Goal: Communication & Community: Answer question/provide support

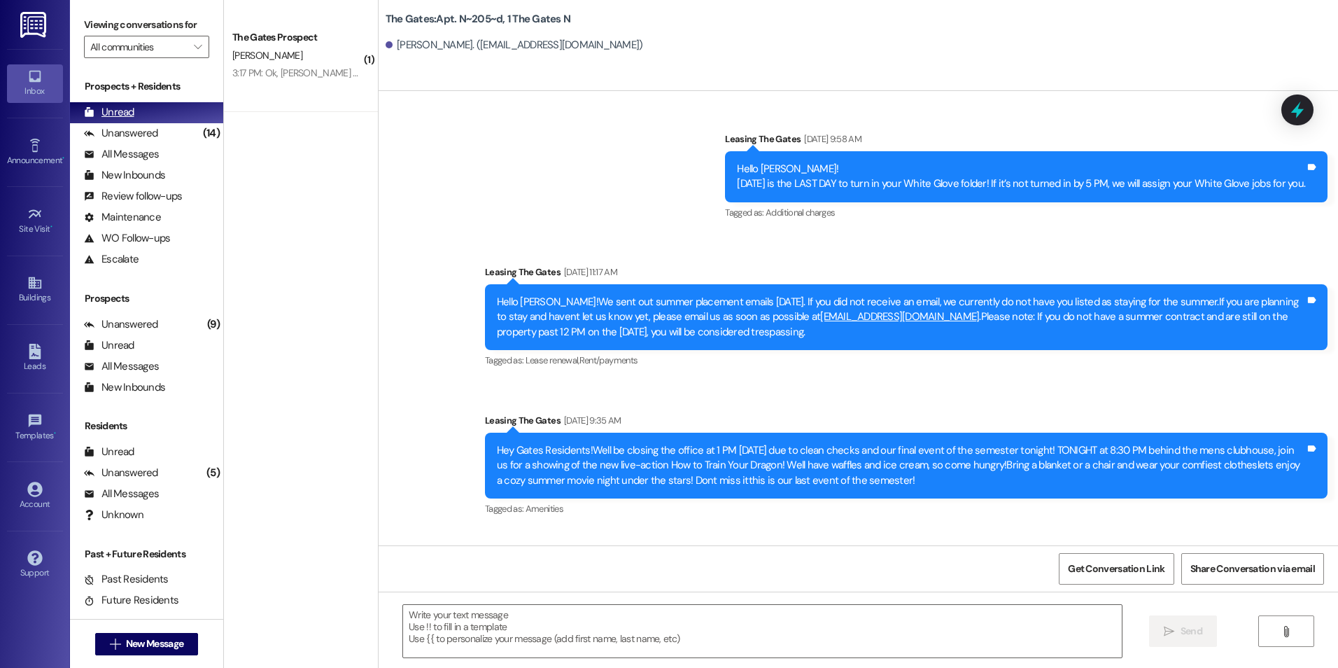
scroll to position [7420, 0]
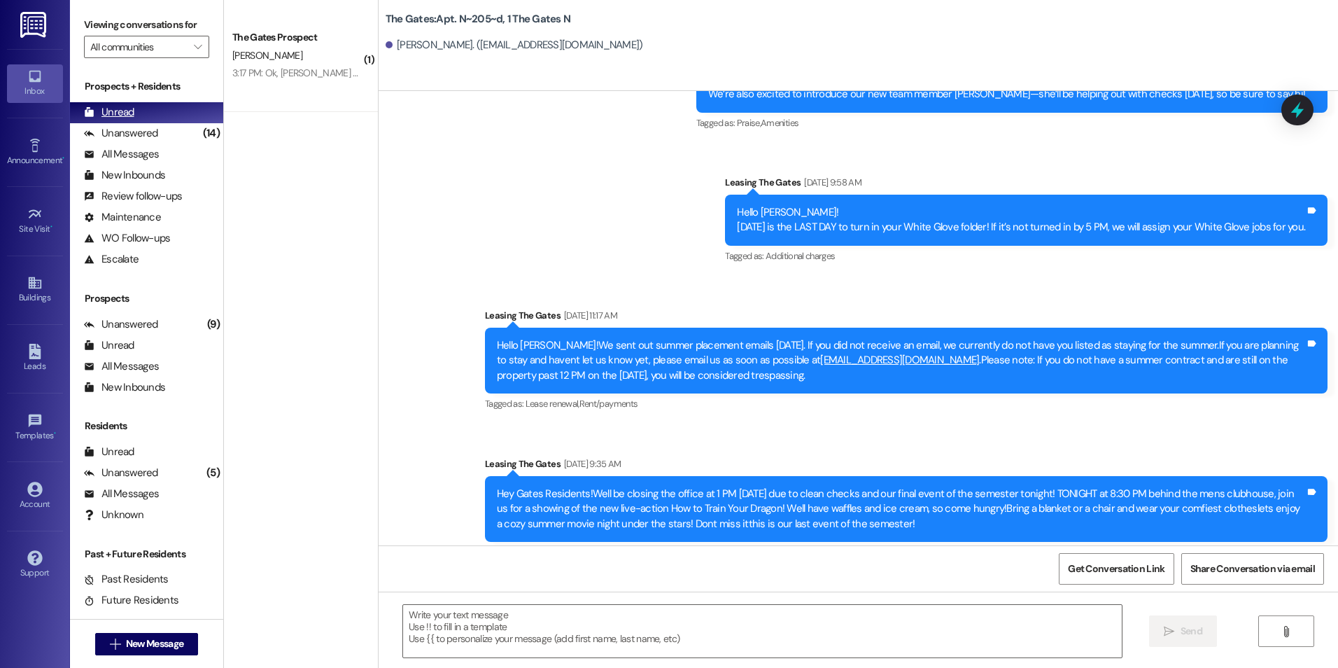
click at [139, 106] on div "Unread (0)" at bounding box center [146, 112] width 153 height 21
click at [155, 640] on span "New Message" at bounding box center [154, 643] width 57 height 15
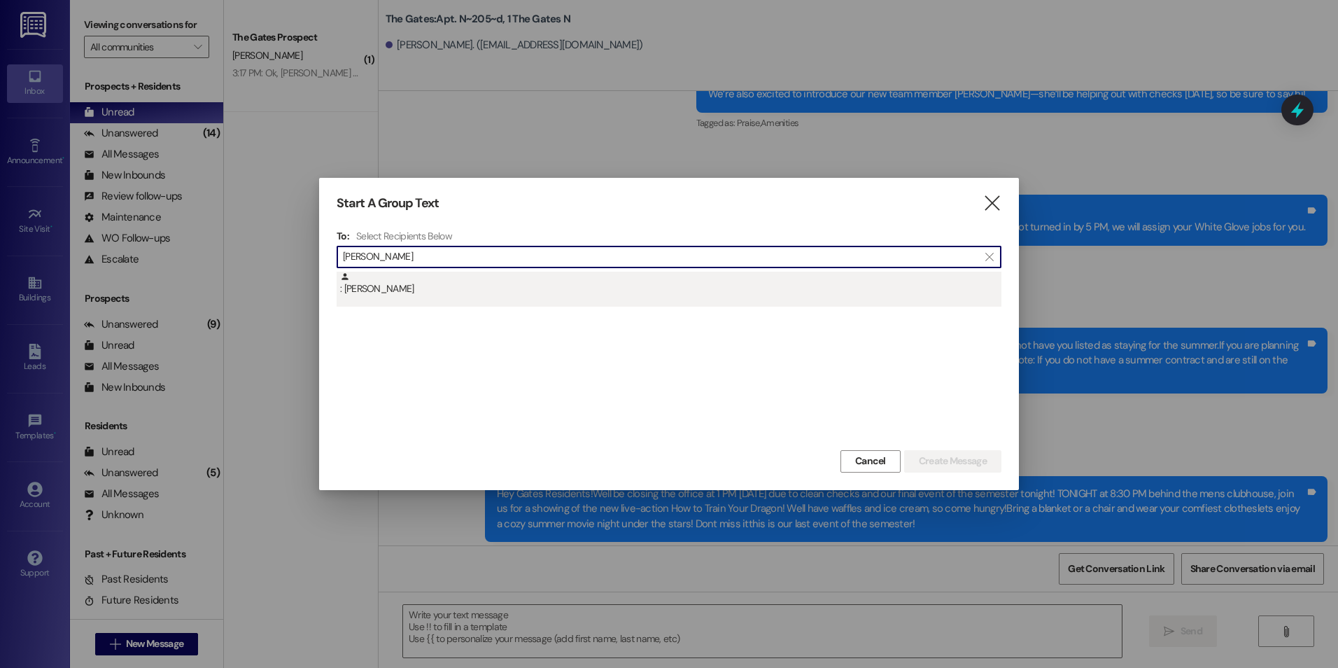
type input "[PERSON_NAME]"
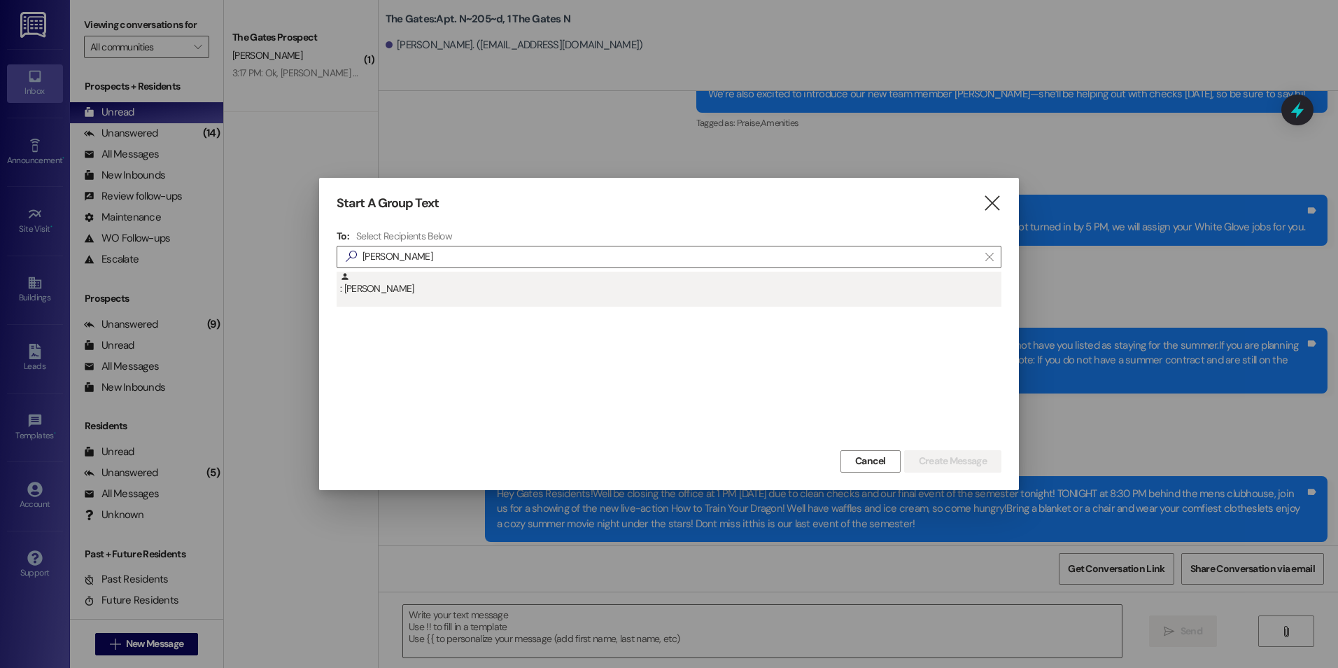
click at [430, 290] on div ": [PERSON_NAME]" at bounding box center [670, 284] width 661 height 24
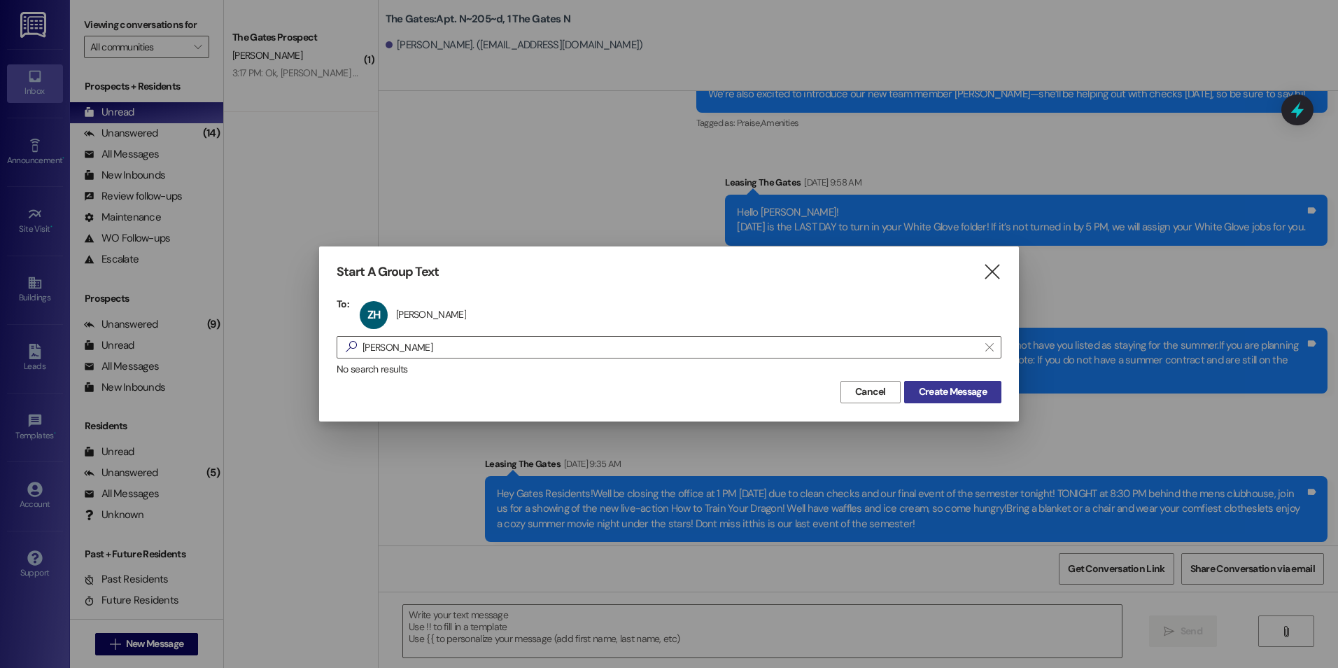
click at [923, 396] on span "Create Message" at bounding box center [953, 391] width 68 height 15
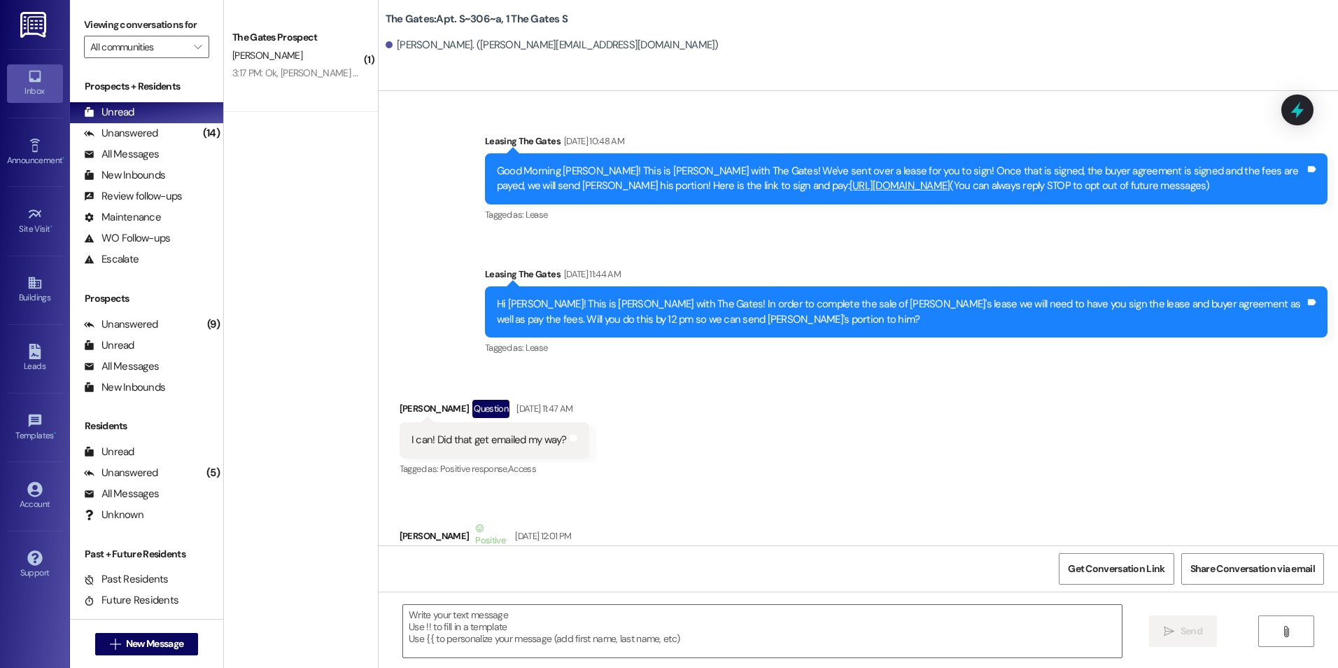
scroll to position [46820, 0]
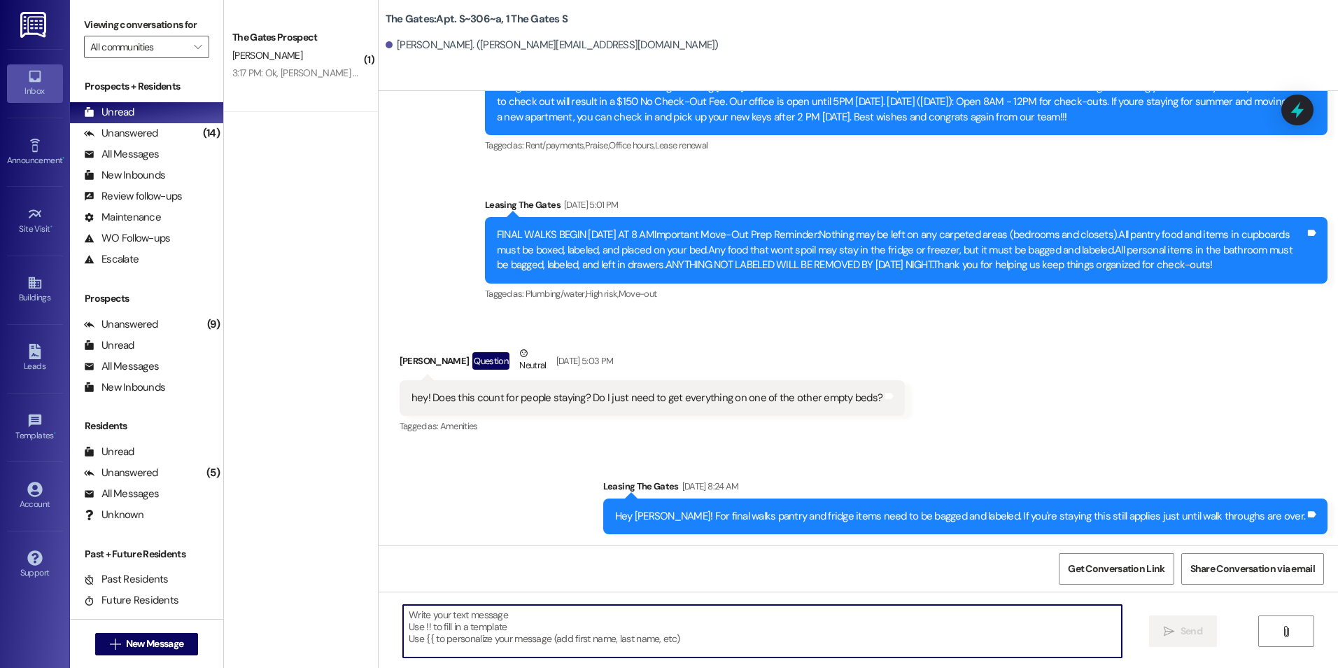
click at [628, 630] on textarea at bounding box center [762, 631] width 718 height 52
click at [706, 613] on textarea "Hey [PERSON_NAME]! My name is" at bounding box center [762, 631] width 718 height 52
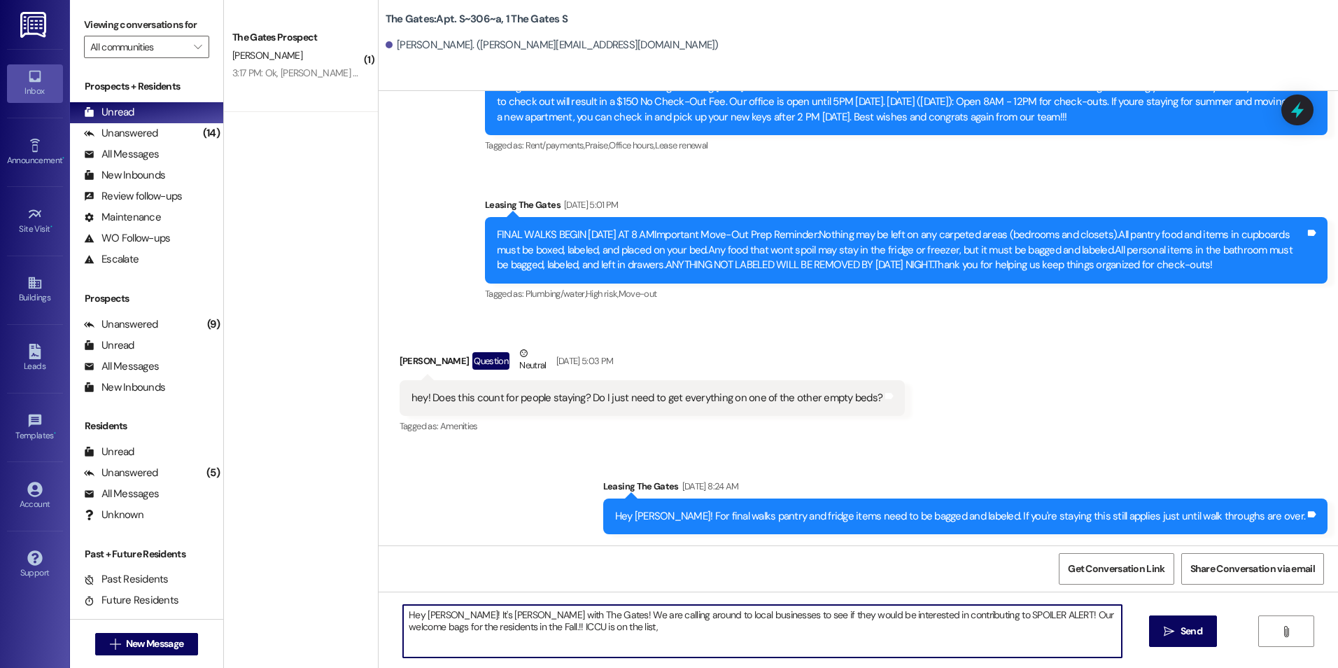
click at [477, 631] on textarea "Hey [PERSON_NAME]! It's [PERSON_NAME] with The Gates! We are calling around to …" at bounding box center [762, 631] width 718 height 52
click at [600, 630] on textarea "Hey [PERSON_NAME]! It's [PERSON_NAME] with The Gates! We are calling around to …" at bounding box center [762, 631] width 718 height 52
click at [853, 630] on textarea "Hey [PERSON_NAME]! It's [PERSON_NAME] with The Gates! We are calling around to …" at bounding box center [762, 631] width 718 height 52
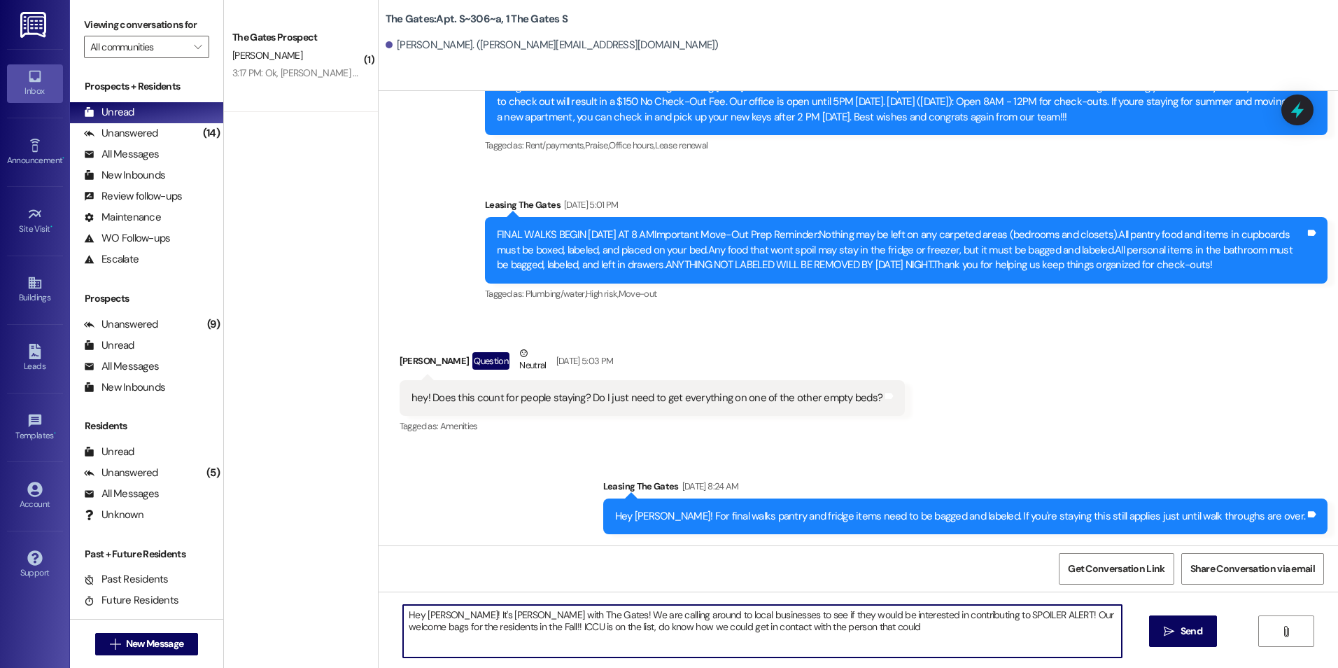
click at [840, 628] on textarea "Hey [PERSON_NAME]! It's [PERSON_NAME] with The Gates! We are calling around to …" at bounding box center [762, 631] width 718 height 52
drag, startPoint x: 889, startPoint y: 624, endPoint x: 393, endPoint y: 571, distance: 499.0
click at [224, 527] on div "( 1 ) The Gates Prospect [PERSON_NAME] 3:17 PM: Ok, [PERSON_NAME] said she's ta…" at bounding box center [781, 334] width 1114 height 668
type textarea "Hey [PERSON_NAME]! It's [PERSON_NAME] with The Gates! We are calling around to …"
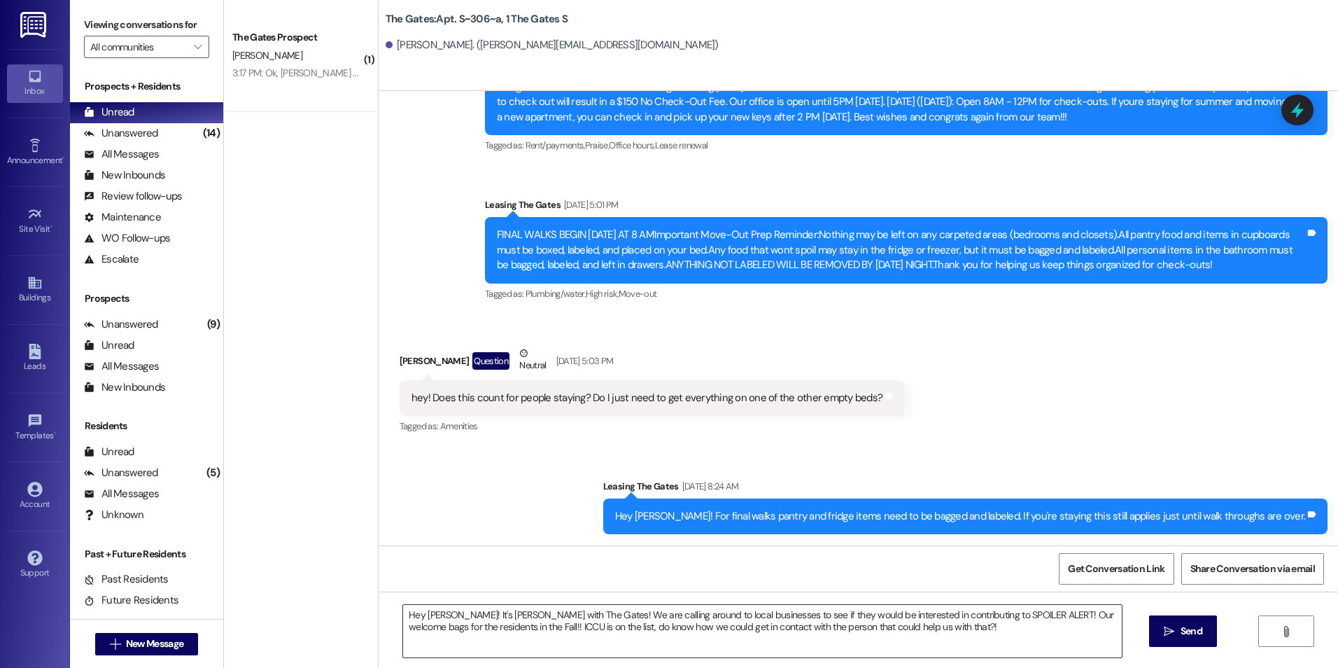
drag, startPoint x: 421, startPoint y: 602, endPoint x: 474, endPoint y: 620, distance: 56.2
click at [474, 620] on textarea "Hey [PERSON_NAME]! It's [PERSON_NAME] with The Gates! We are calling around to …" at bounding box center [762, 631] width 718 height 52
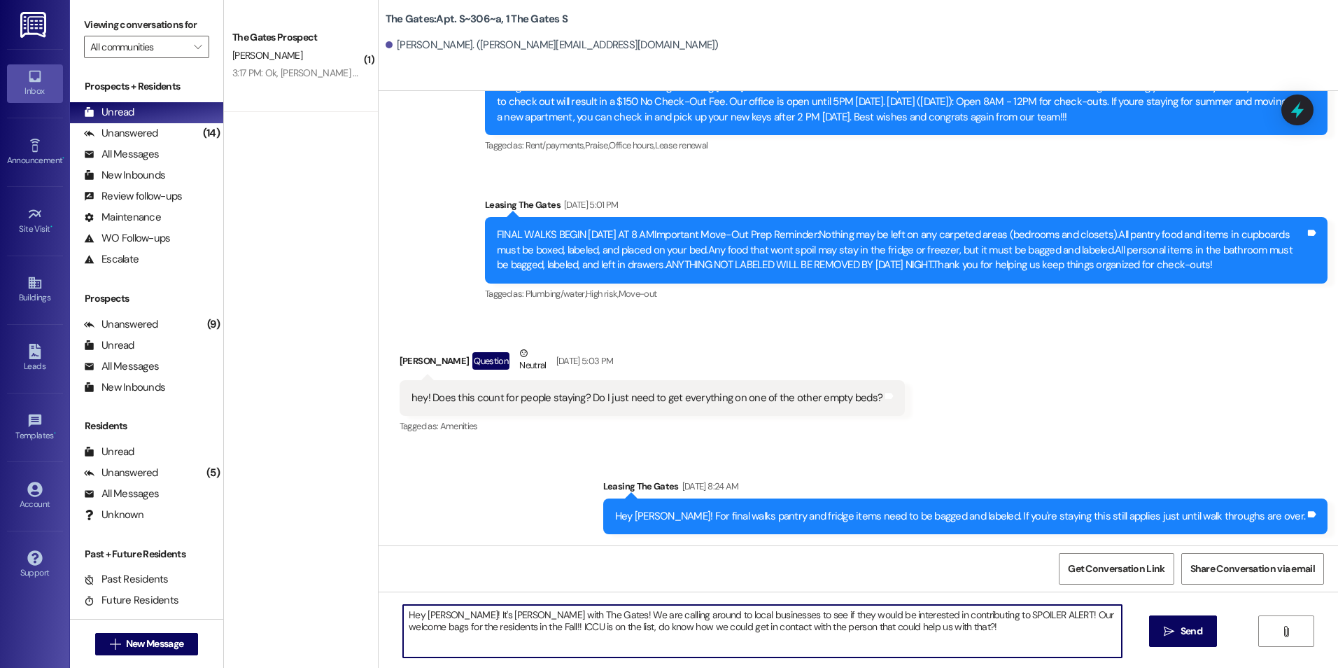
drag, startPoint x: 395, startPoint y: 610, endPoint x: 802, endPoint y: 625, distance: 407.0
click at [929, 658] on div "Hey [PERSON_NAME]! It's [PERSON_NAME] with The Gates! We are calling around to …" at bounding box center [762, 631] width 720 height 54
click at [957, 617] on textarea "Hey [PERSON_NAME]! It's [PERSON_NAME] with The Gates! We are calling around to …" at bounding box center [762, 631] width 718 height 52
drag, startPoint x: 920, startPoint y: 641, endPoint x: 913, endPoint y: 632, distance: 11.5
click at [914, 634] on textarea "Hey [PERSON_NAME]! It's [PERSON_NAME] with The Gates! We are calling around to …" at bounding box center [762, 631] width 718 height 52
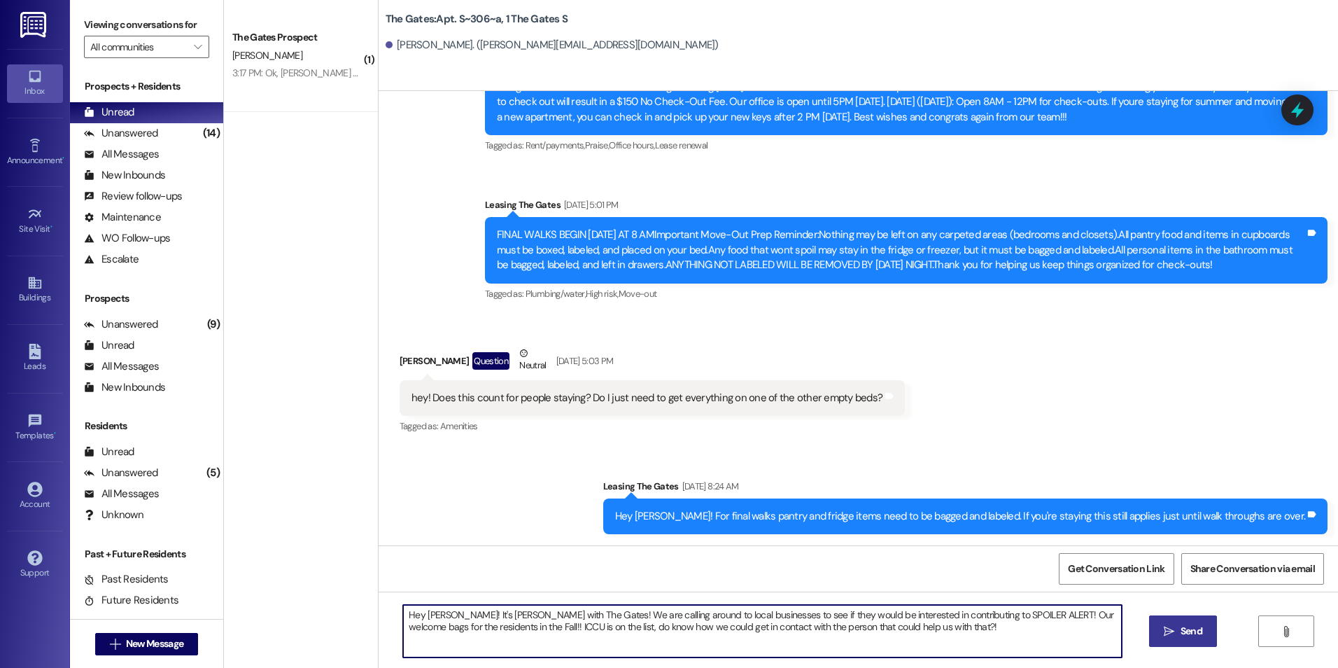
click at [1171, 619] on button " Send" at bounding box center [1183, 630] width 68 height 31
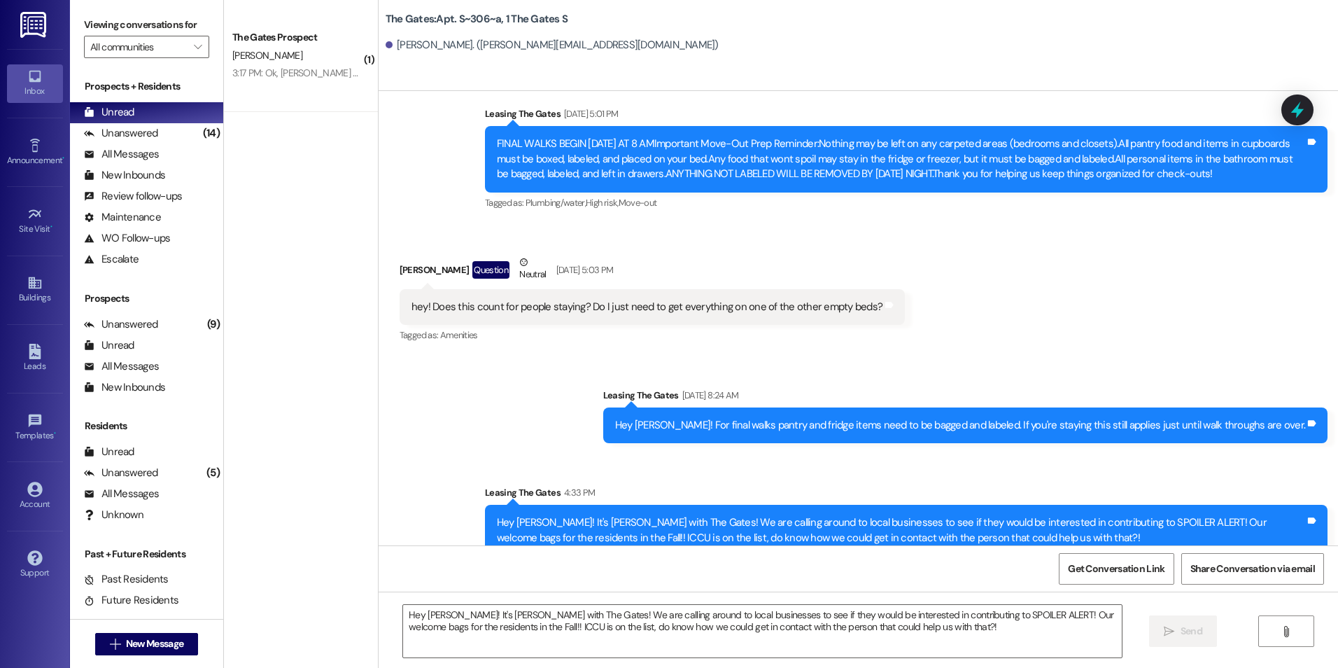
scroll to position [46933, 0]
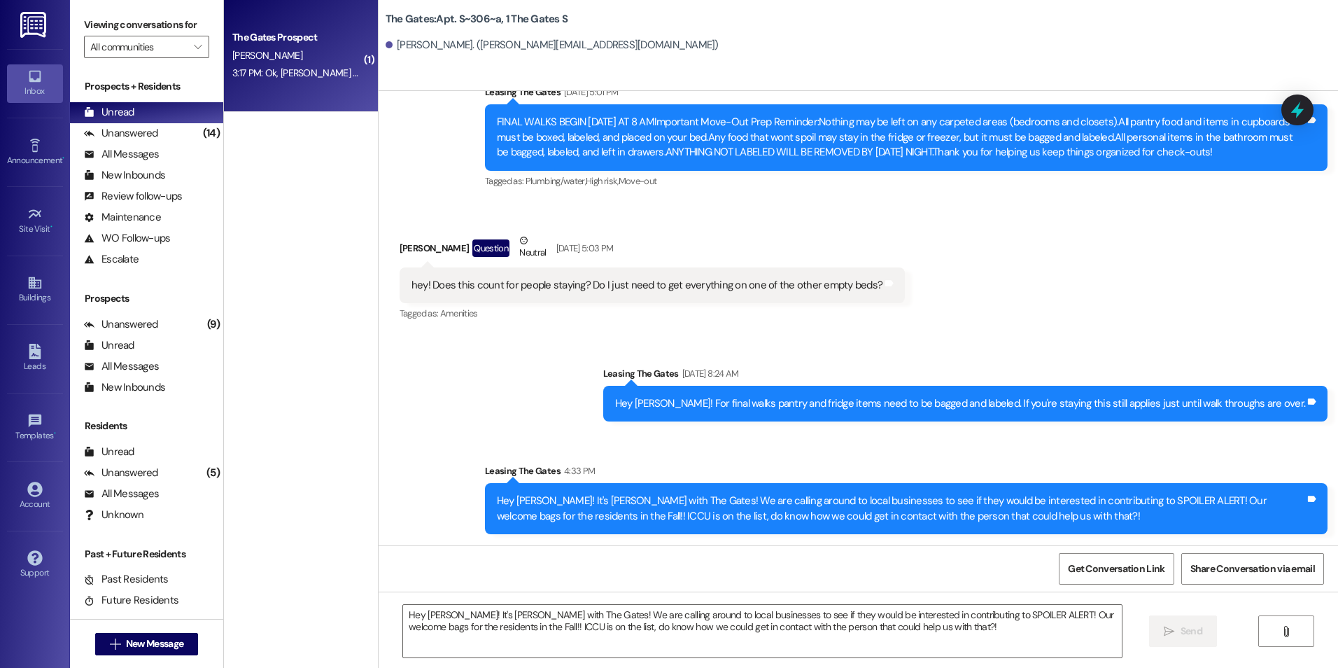
click at [273, 71] on div "3:17 PM: Ok, [PERSON_NAME] said she's talked to you guys twice about this. 3:17…" at bounding box center [384, 72] width 304 height 13
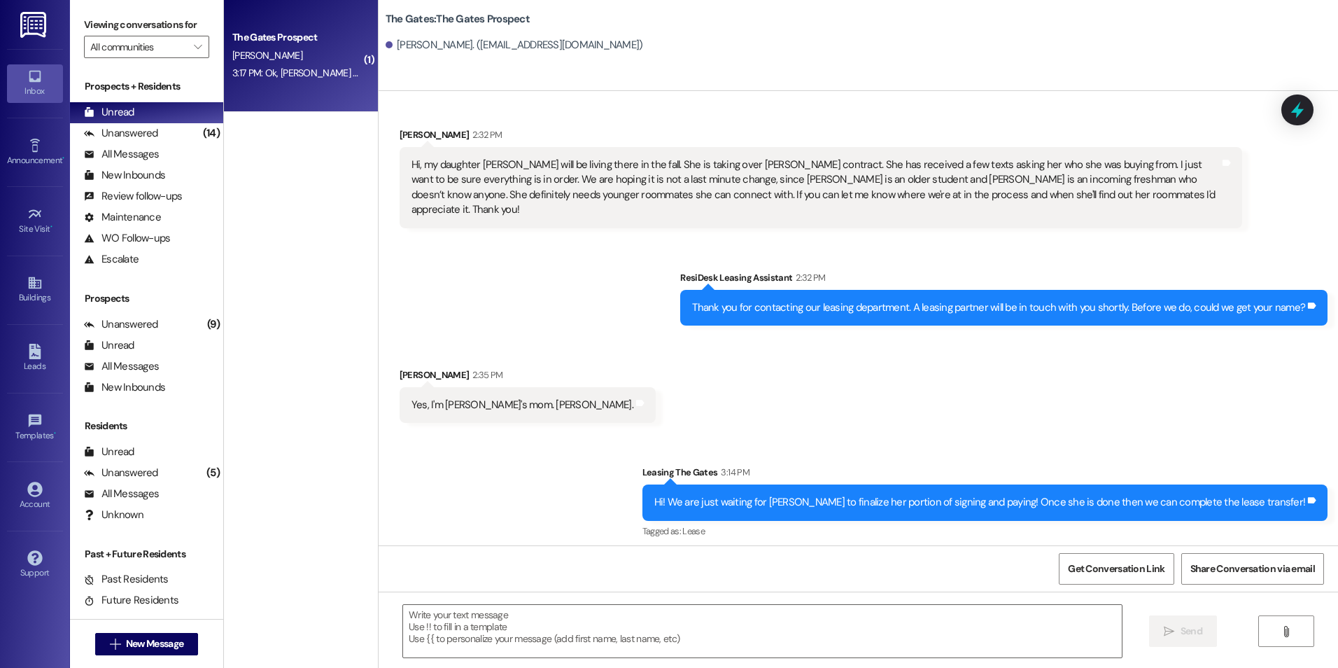
scroll to position [0, 0]
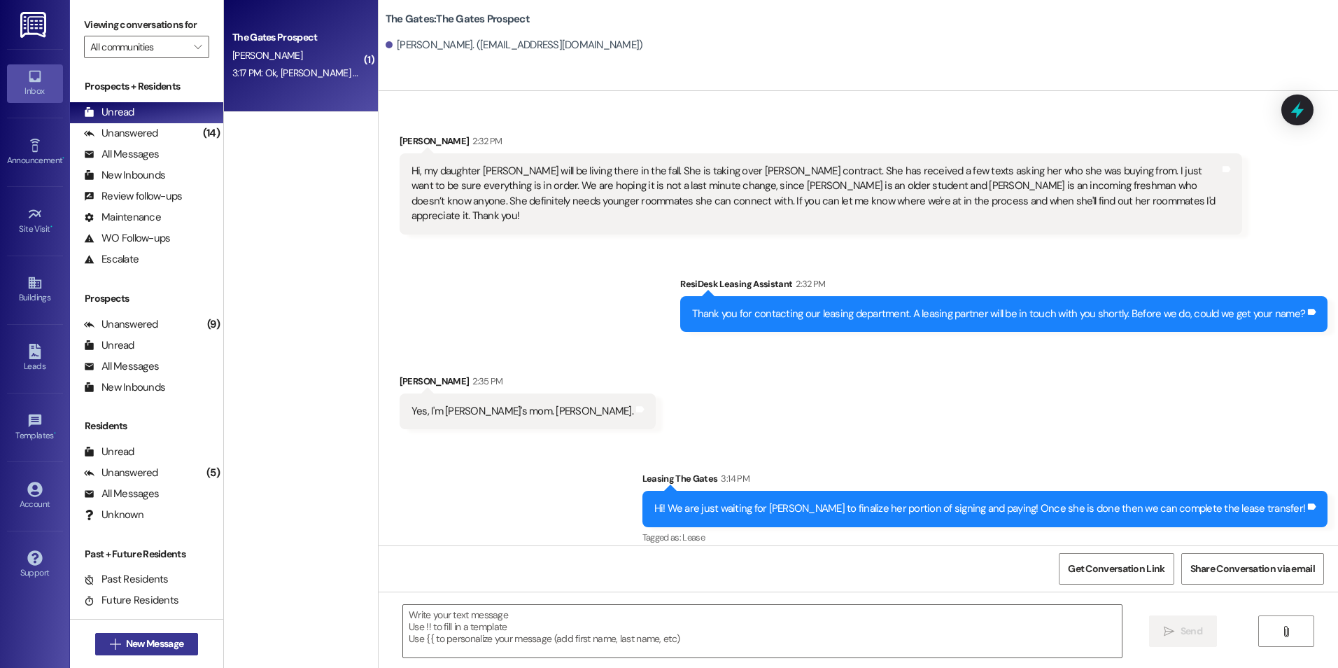
click at [171, 640] on span "New Message" at bounding box center [154, 643] width 57 height 15
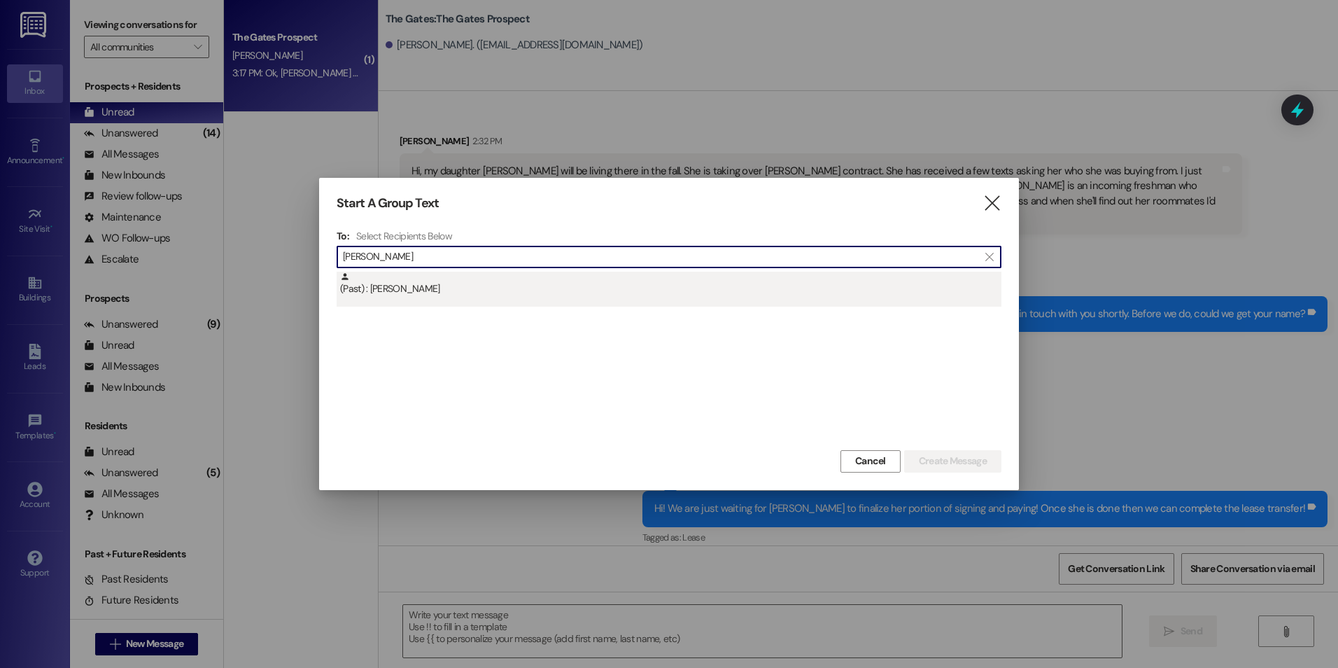
type input "[PERSON_NAME]"
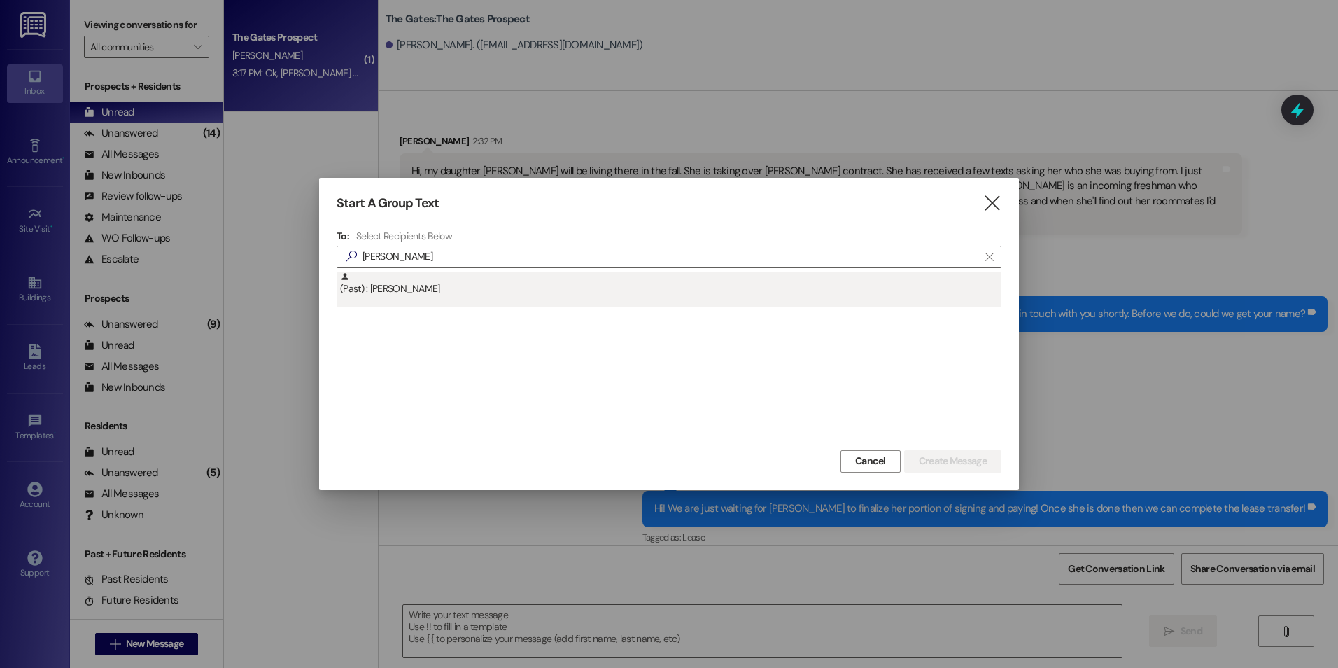
click at [416, 294] on div "(Past) : [PERSON_NAME]" at bounding box center [670, 284] width 661 height 24
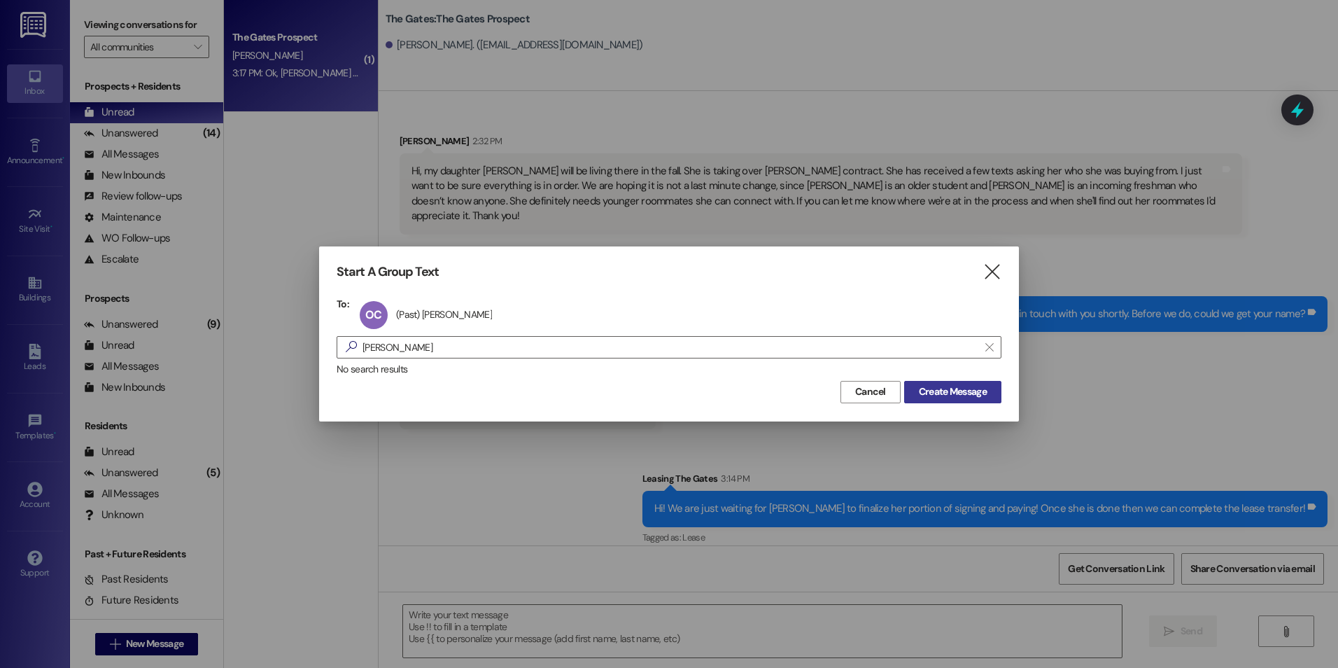
click at [955, 392] on span "Create Message" at bounding box center [953, 391] width 68 height 15
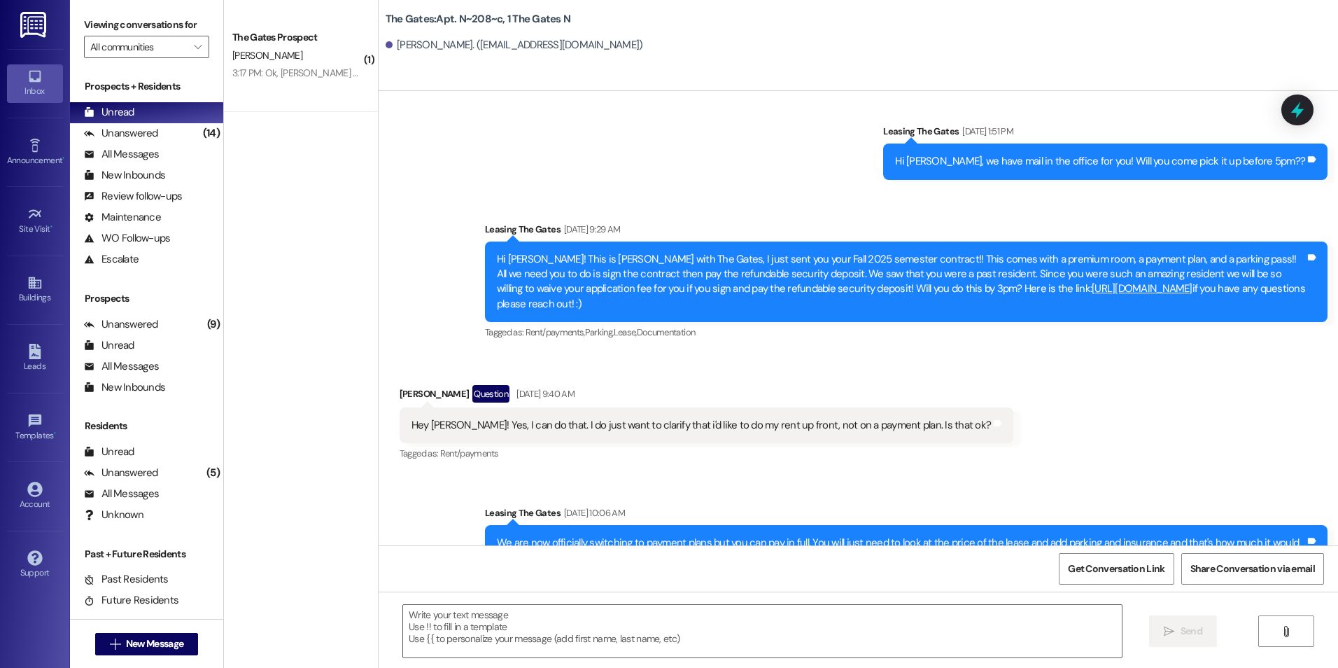
scroll to position [8655, 0]
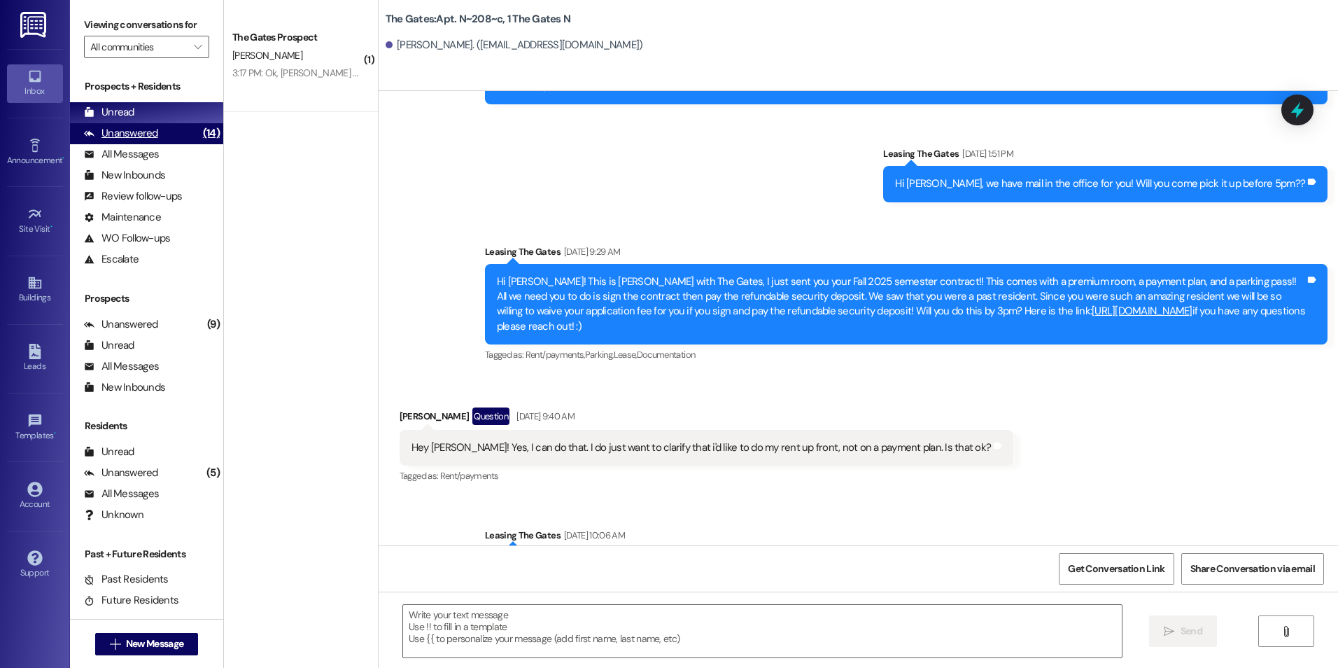
click at [120, 133] on div "Unanswered" at bounding box center [121, 133] width 74 height 15
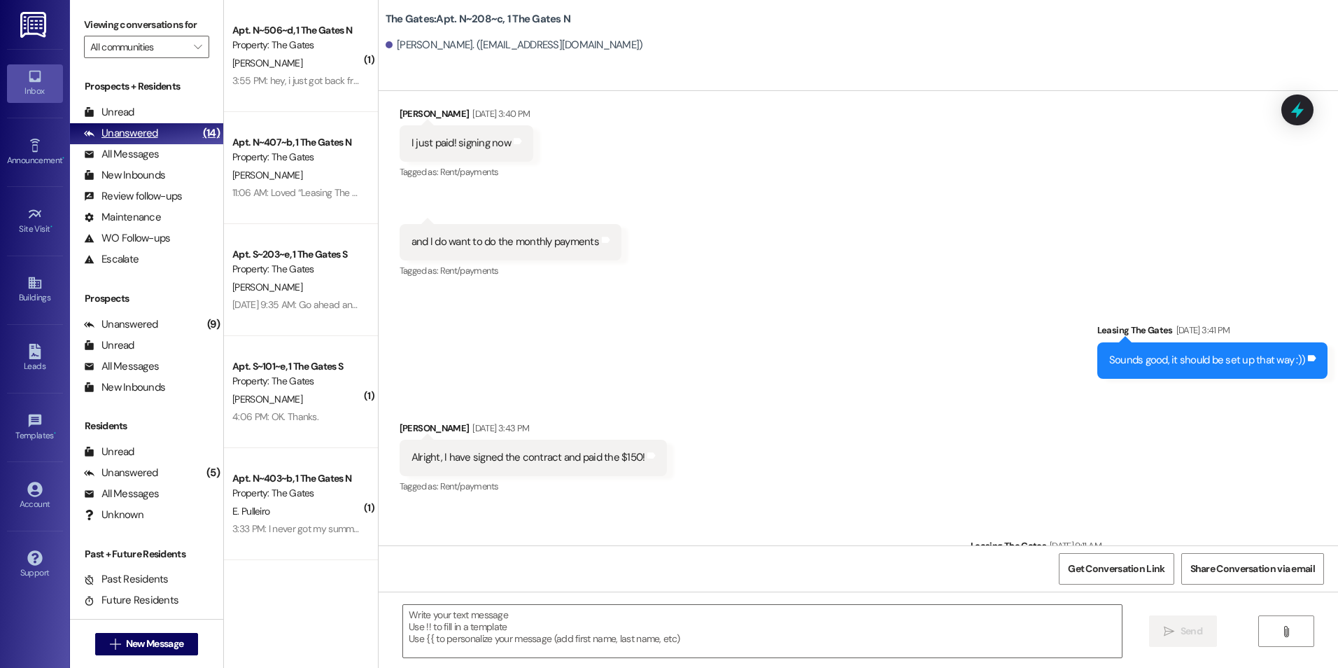
scroll to position [10180, 0]
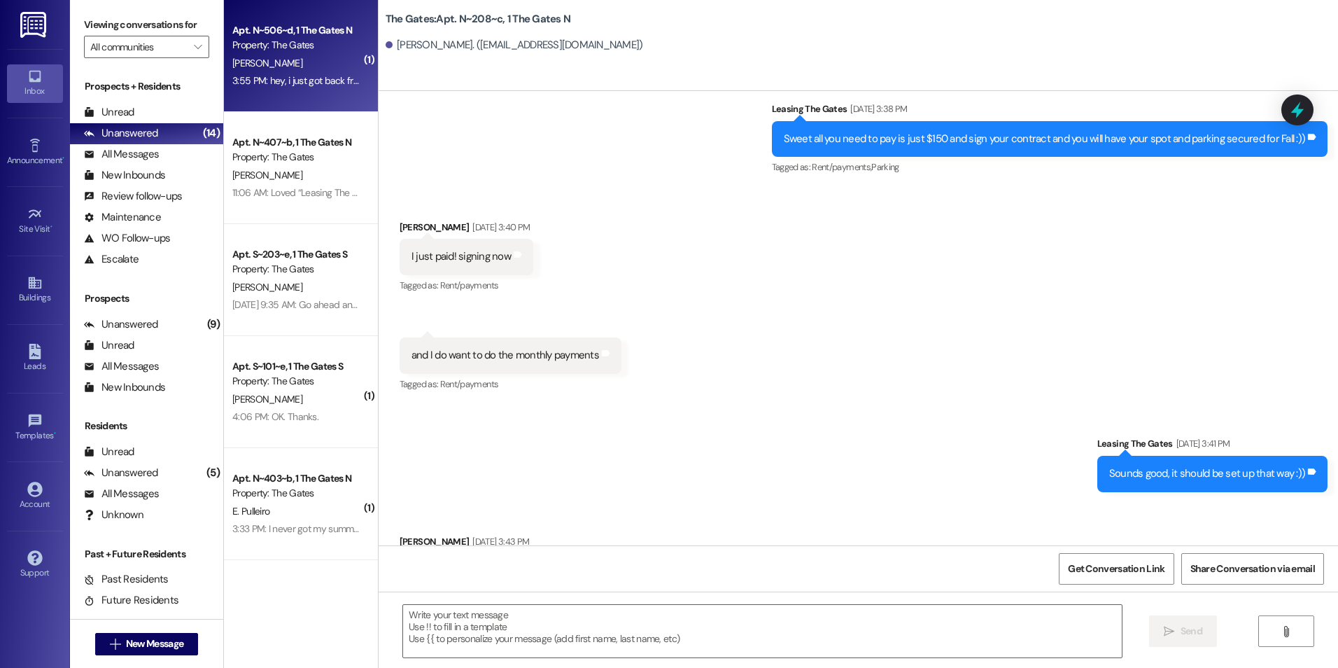
click at [293, 43] on div "Property: The Gates" at bounding box center [296, 45] width 129 height 15
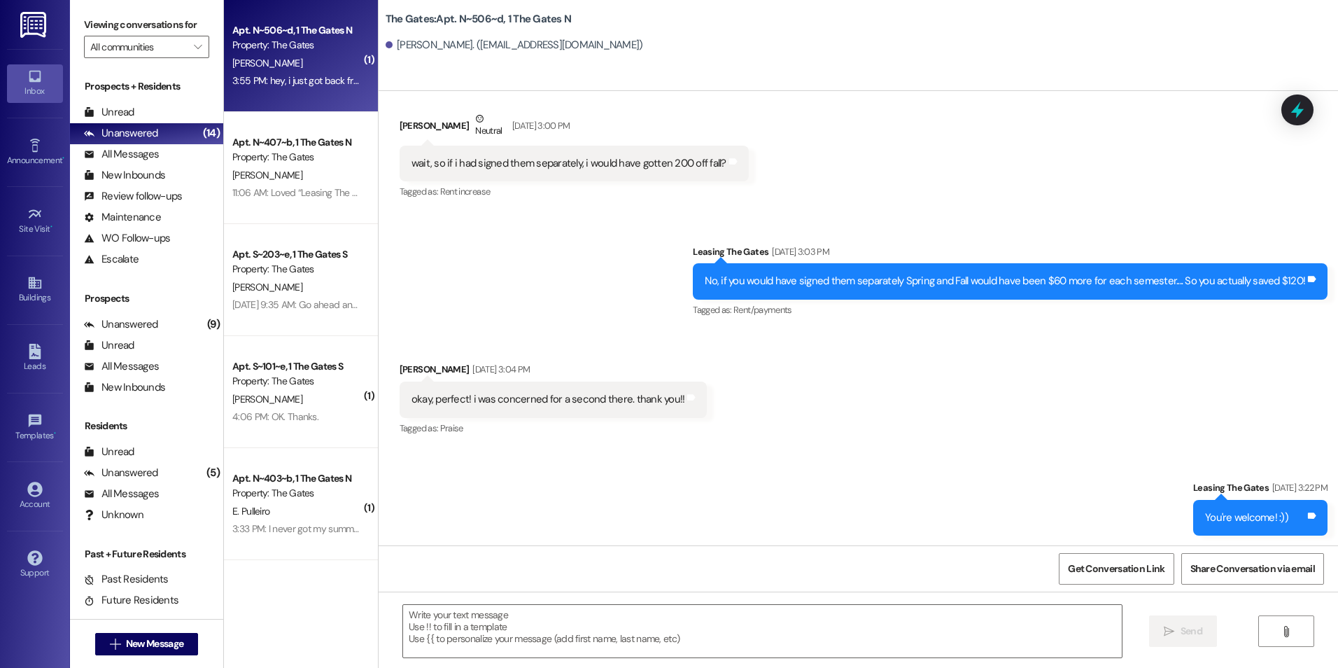
scroll to position [34772, 0]
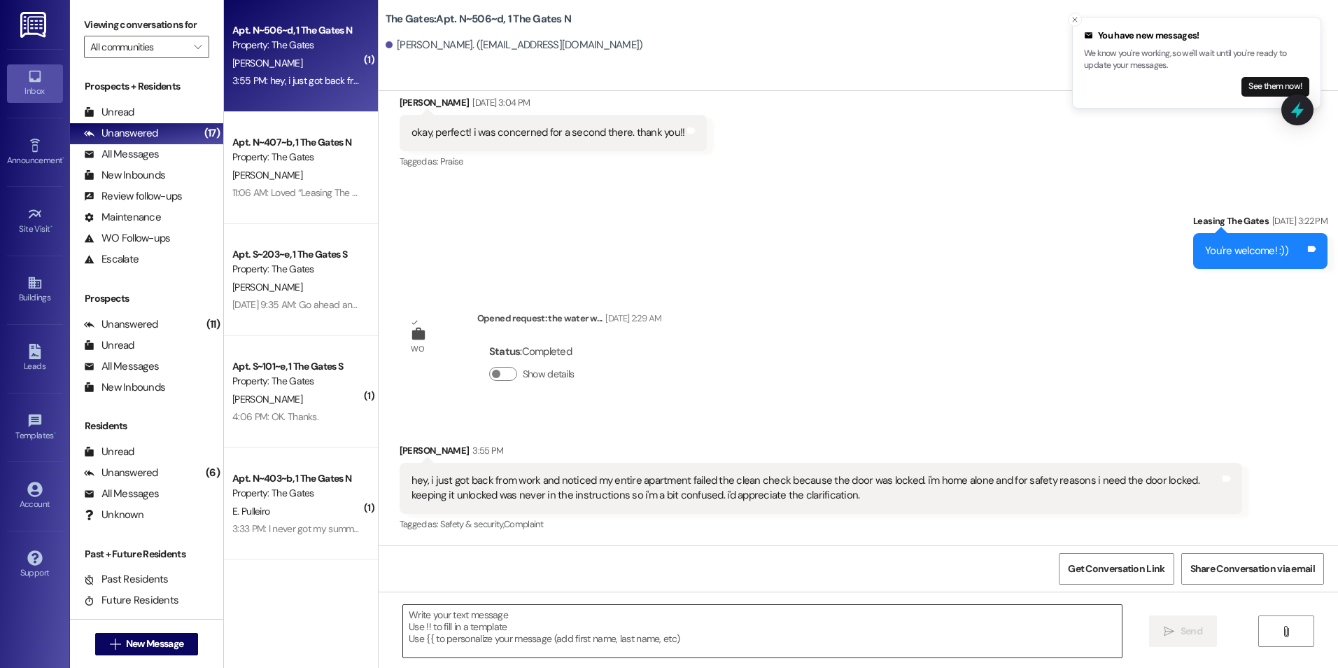
click at [576, 631] on textarea at bounding box center [762, 631] width 718 height 52
click at [983, 124] on div "Received via SMS [PERSON_NAME] [DATE] 3:04 PM okay, perfect! i was concerned fo…" at bounding box center [859, 123] width 960 height 118
click at [736, 629] on textarea at bounding box center [762, 631] width 718 height 52
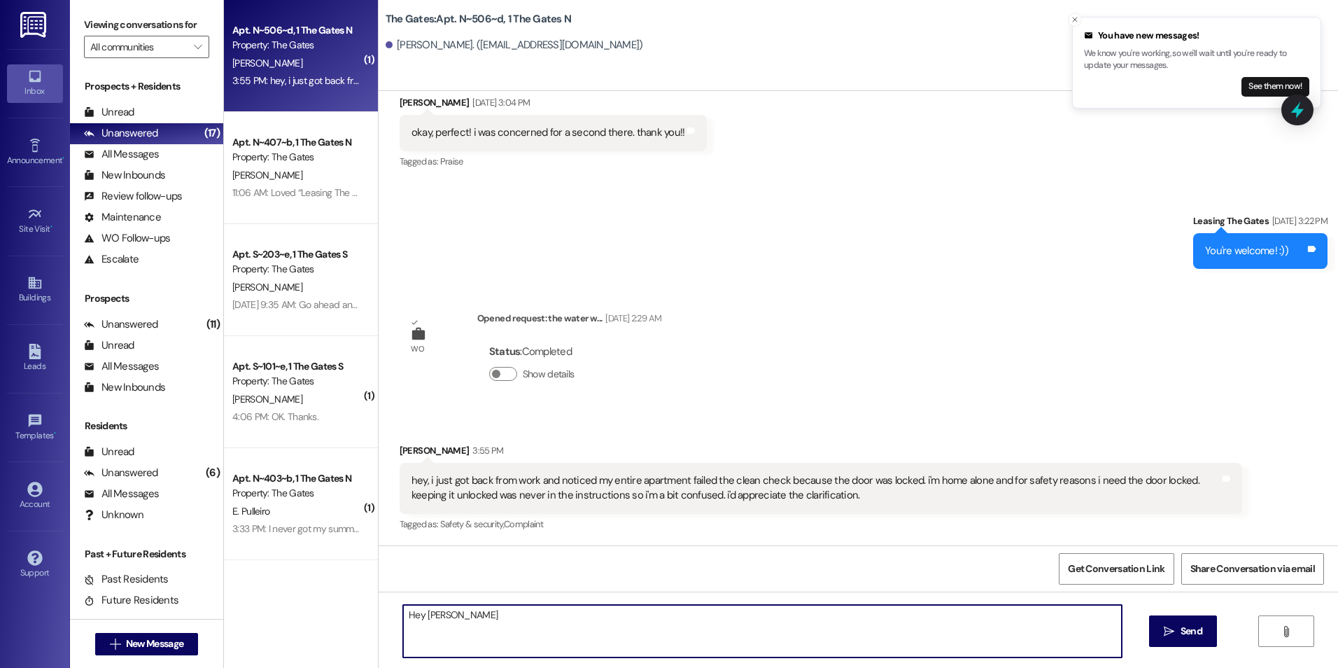
click at [482, 613] on textarea "Hey [PERSON_NAME]" at bounding box center [762, 631] width 718 height 52
type textarea "H"
type textarea "Was the apartment locked, or your room?"
click at [1170, 629] on icon "" at bounding box center [1169, 631] width 10 height 11
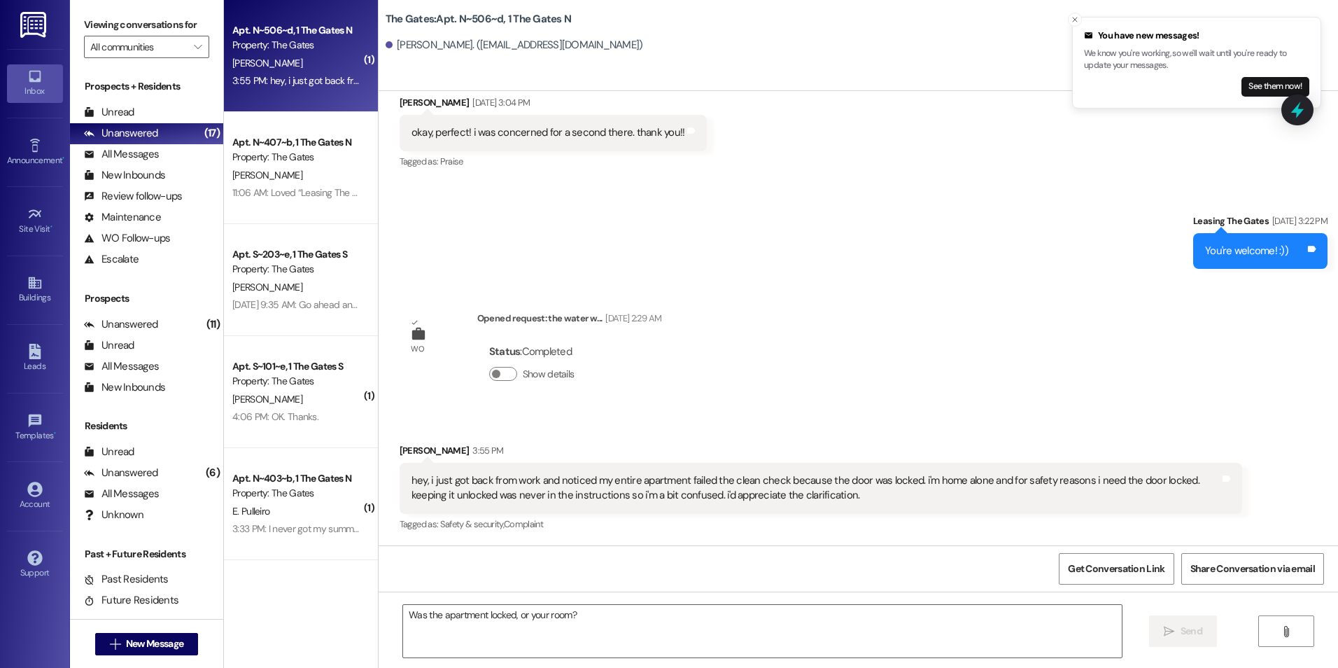
scroll to position [34772, 0]
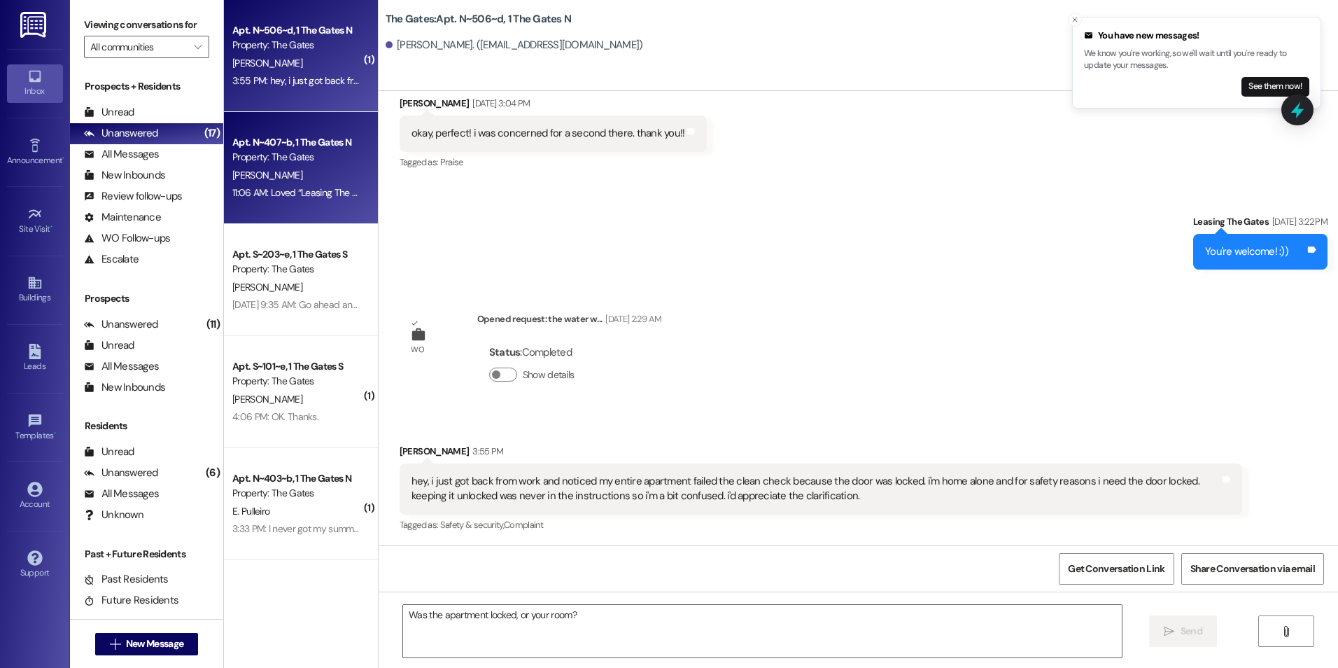
click at [321, 197] on div "11:06 AM: Loved “Leasing The Gates (The Gates): Our manager is still working on…" at bounding box center [624, 192] width 785 height 13
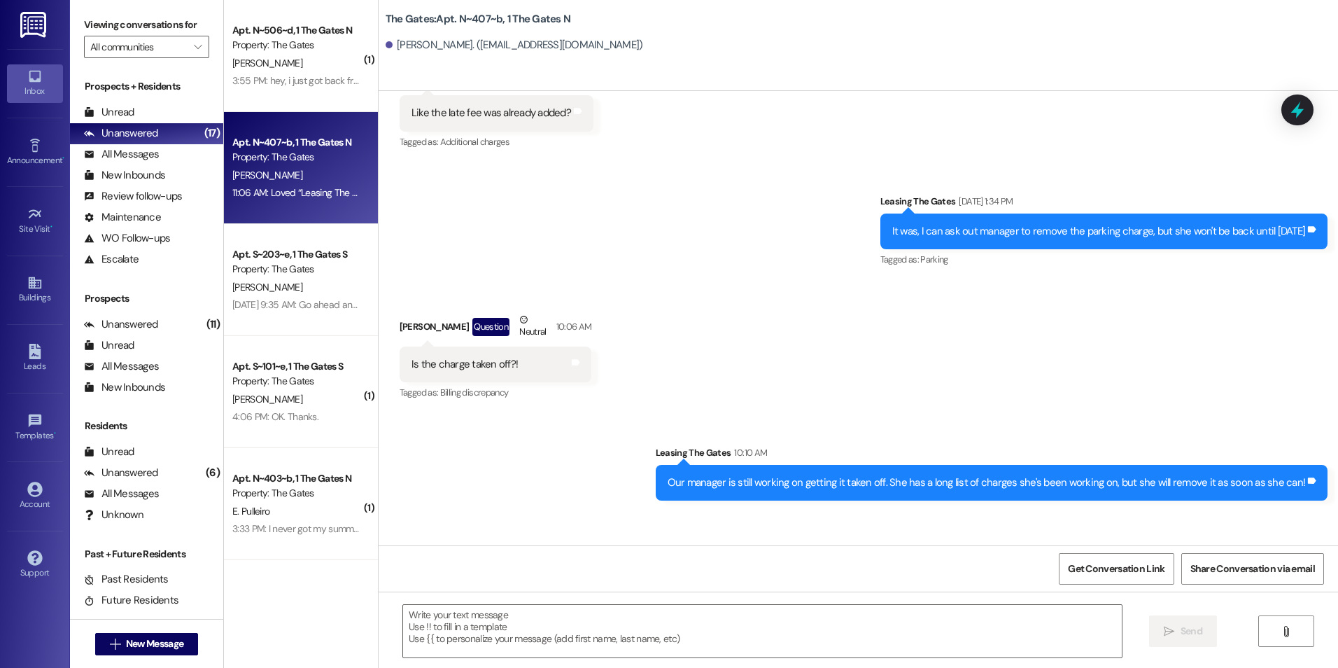
scroll to position [19091, 0]
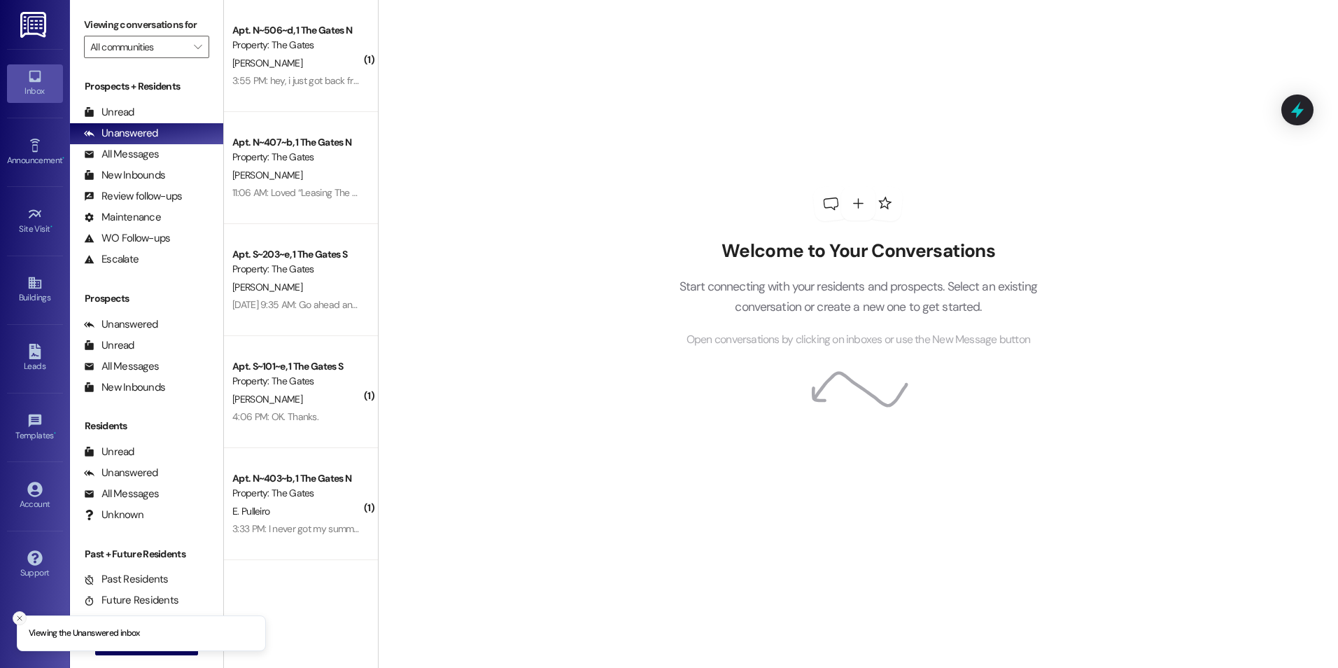
click at [22, 616] on line "Close toast" at bounding box center [19, 618] width 4 height 4
click at [98, 652] on button " New Message" at bounding box center [147, 644] width 104 height 22
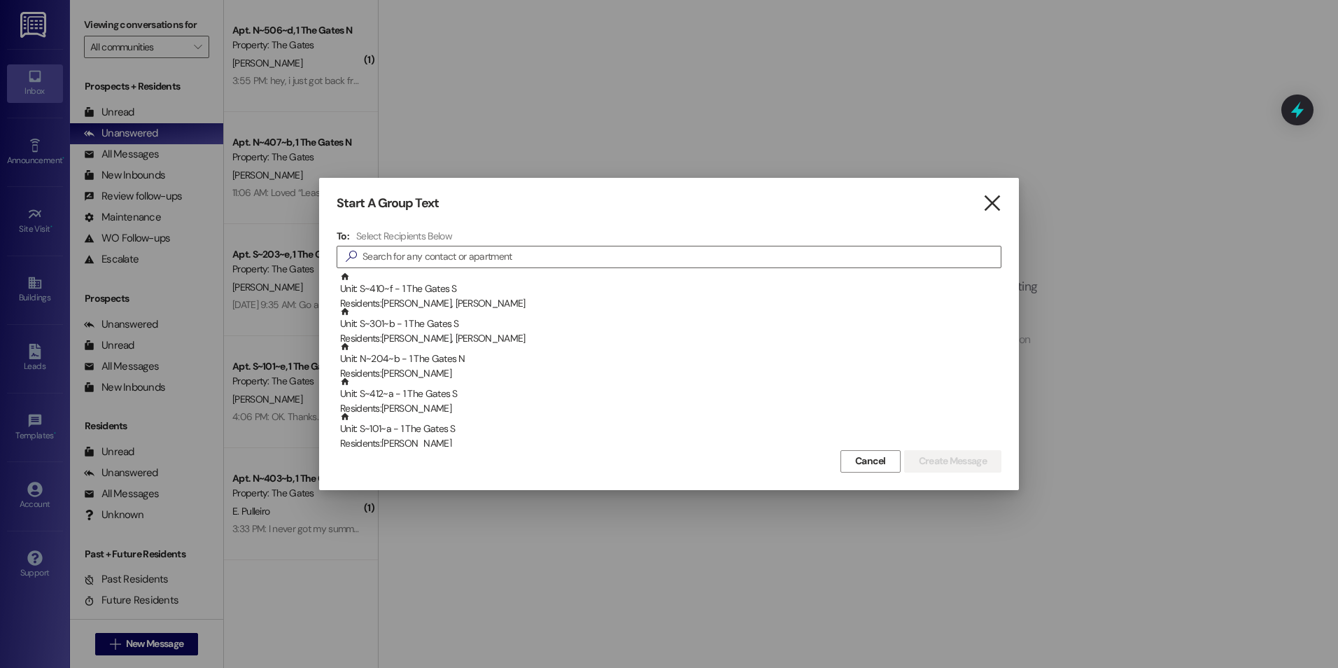
click at [993, 197] on icon "" at bounding box center [992, 203] width 19 height 15
